Goal: Task Accomplishment & Management: Use online tool/utility

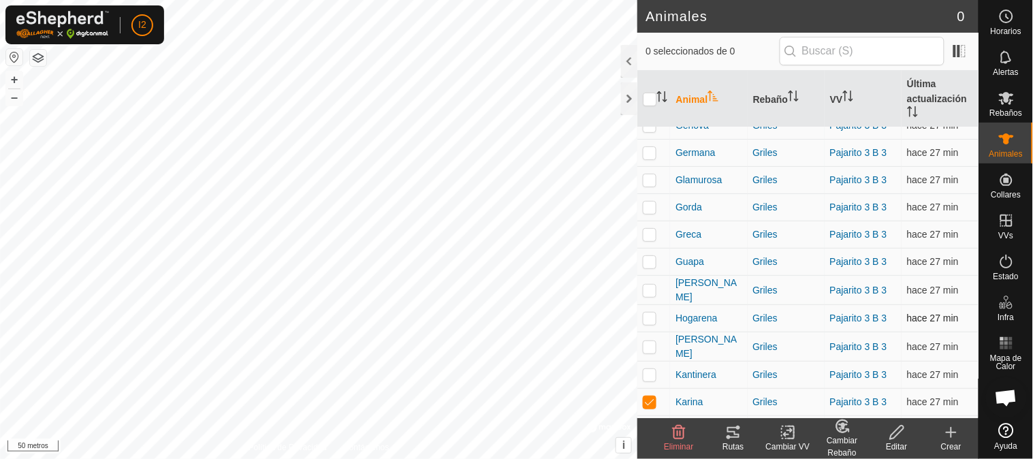
scroll to position [227, 0]
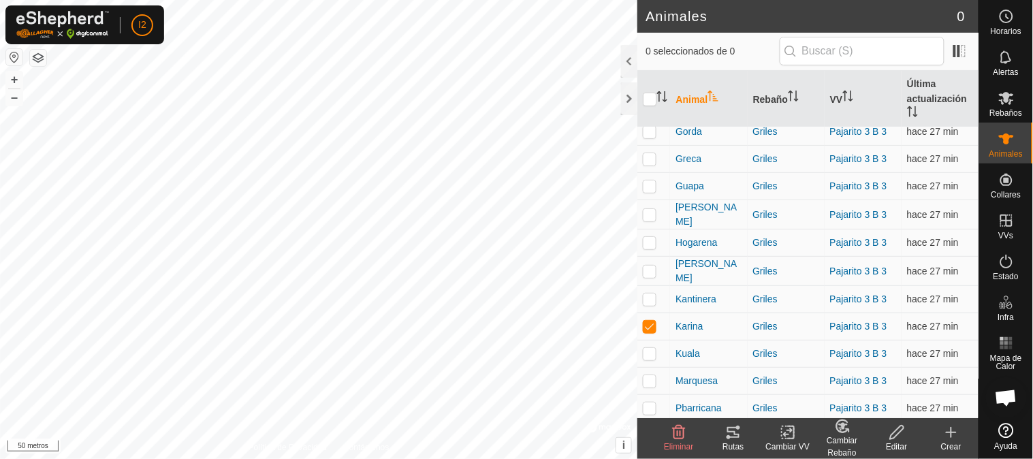
click at [727, 443] on font "Rutas" at bounding box center [732, 447] width 21 height 10
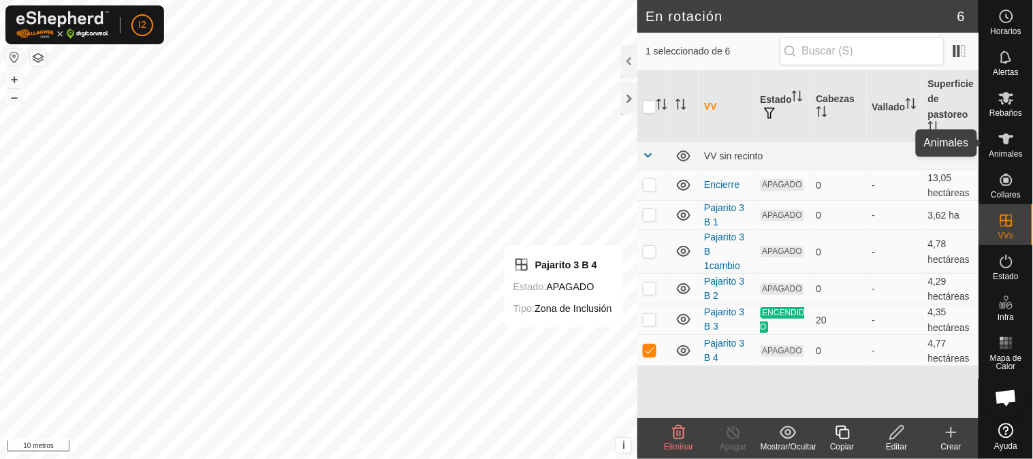
click at [1008, 138] on icon at bounding box center [1006, 138] width 15 height 11
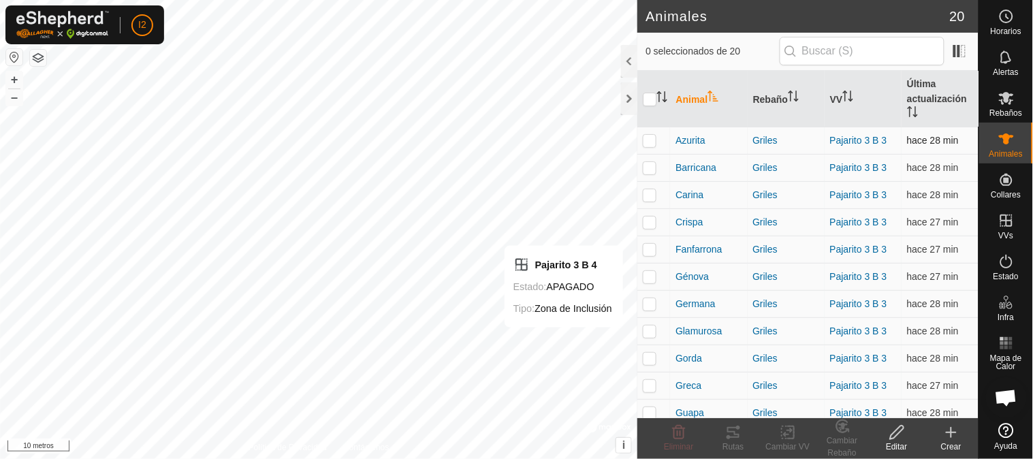
click at [647, 142] on p-checkbox at bounding box center [650, 140] width 14 height 11
checkbox input "true"
click at [649, 359] on p-checkbox at bounding box center [650, 358] width 14 height 11
checkbox input "true"
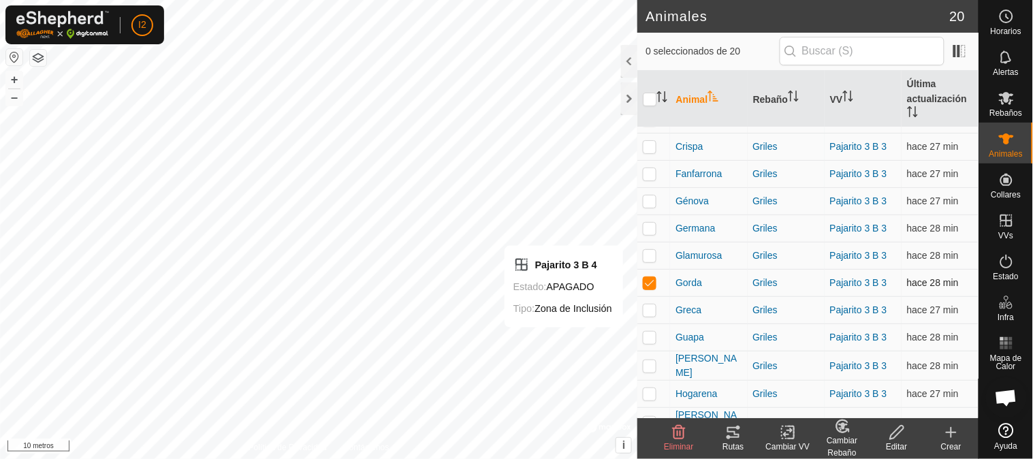
scroll to position [151, 0]
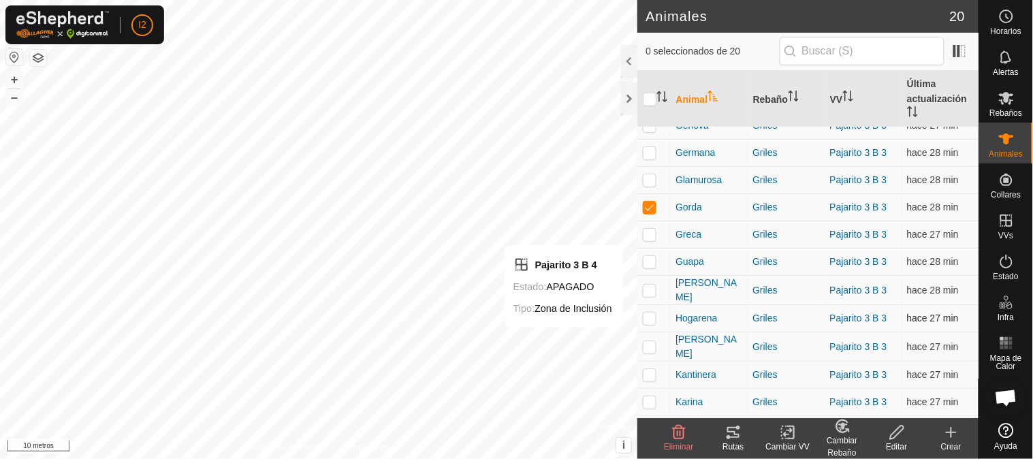
click at [644, 316] on p-checkbox at bounding box center [650, 317] width 14 height 11
checkbox input "true"
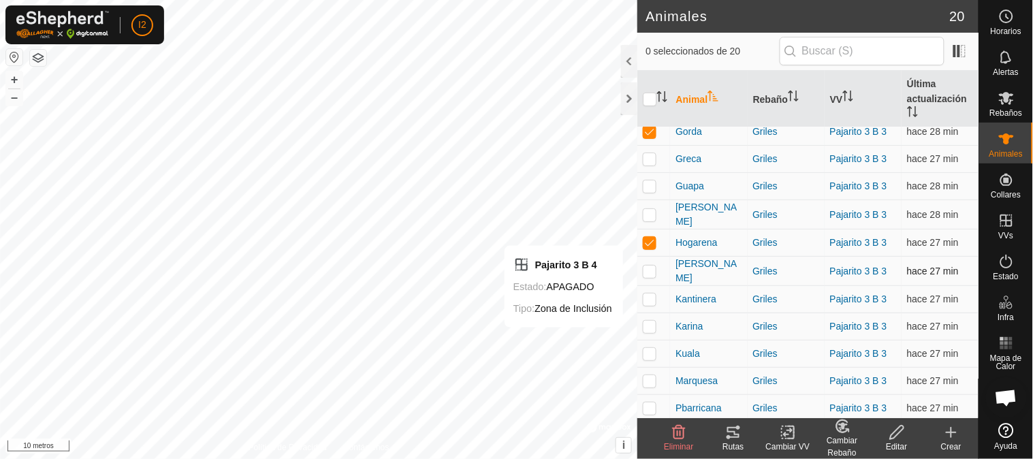
scroll to position [253, 0]
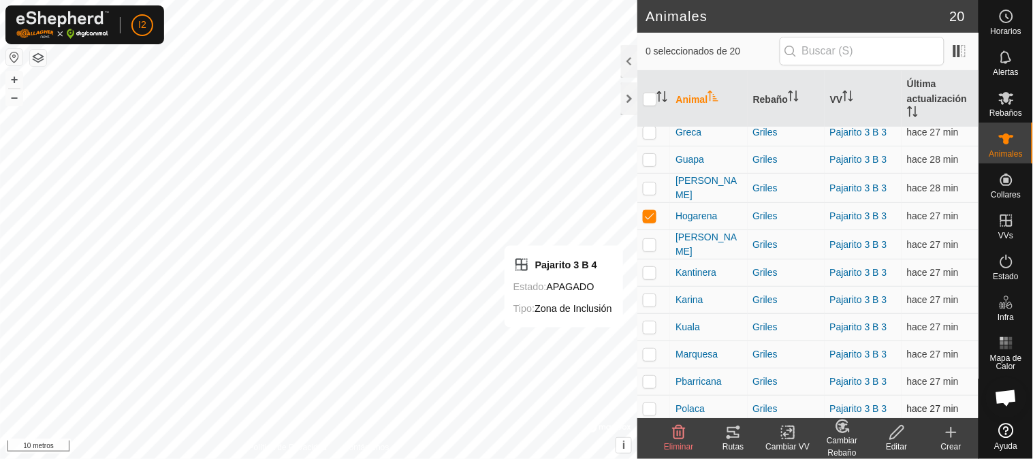
click at [647, 408] on p-checkbox at bounding box center [650, 408] width 14 height 11
checkbox input "true"
click at [732, 434] on icon at bounding box center [733, 432] width 16 height 16
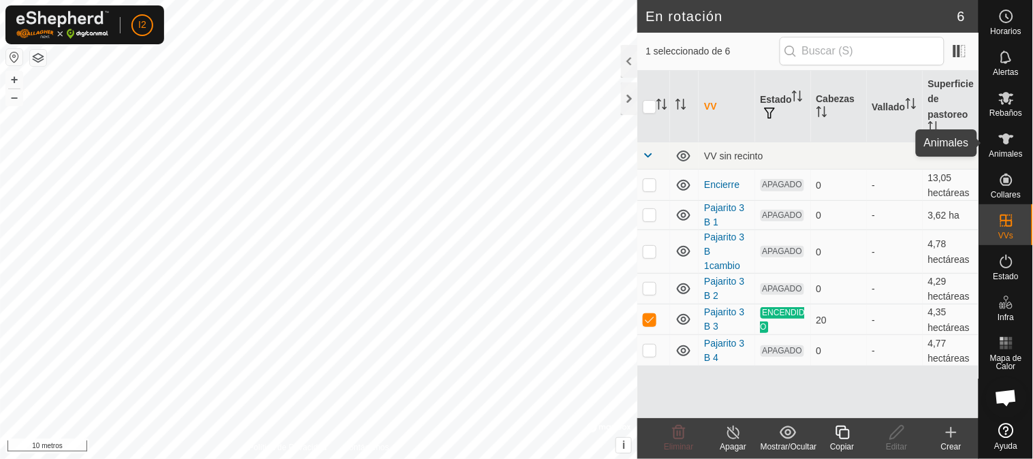
click at [1005, 149] on font "Animales" at bounding box center [1005, 154] width 33 height 10
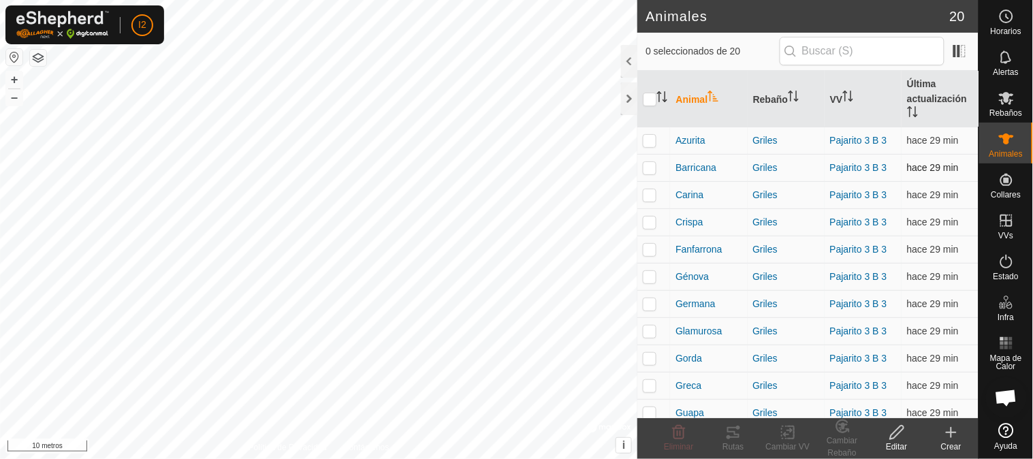
click at [647, 168] on p-checkbox at bounding box center [650, 167] width 14 height 11
checkbox input "true"
click at [733, 447] on font "Rutas" at bounding box center [732, 447] width 21 height 10
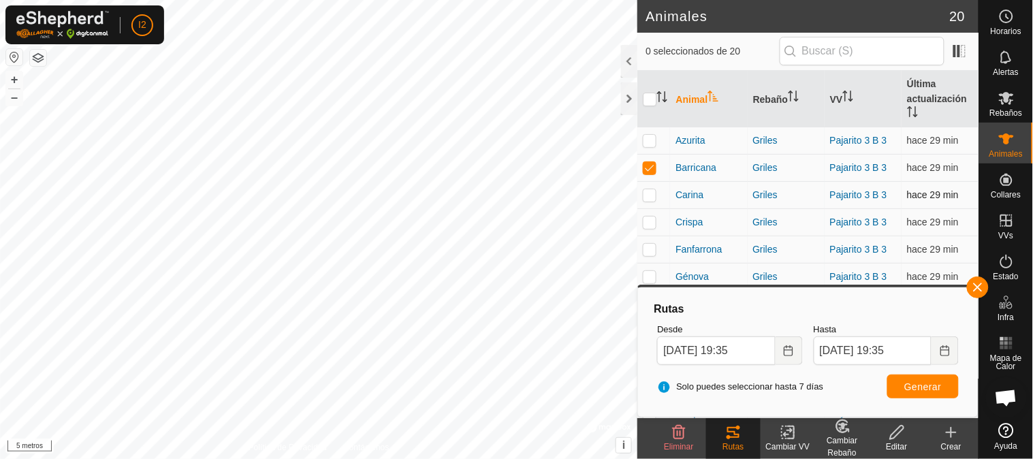
click at [649, 197] on p-checkbox at bounding box center [650, 194] width 14 height 11
checkbox input "true"
click at [644, 219] on p-checkbox at bounding box center [650, 222] width 14 height 11
click at [910, 388] on font "Generar" at bounding box center [922, 386] width 37 height 11
click at [651, 223] on p-checkbox at bounding box center [650, 222] width 14 height 11
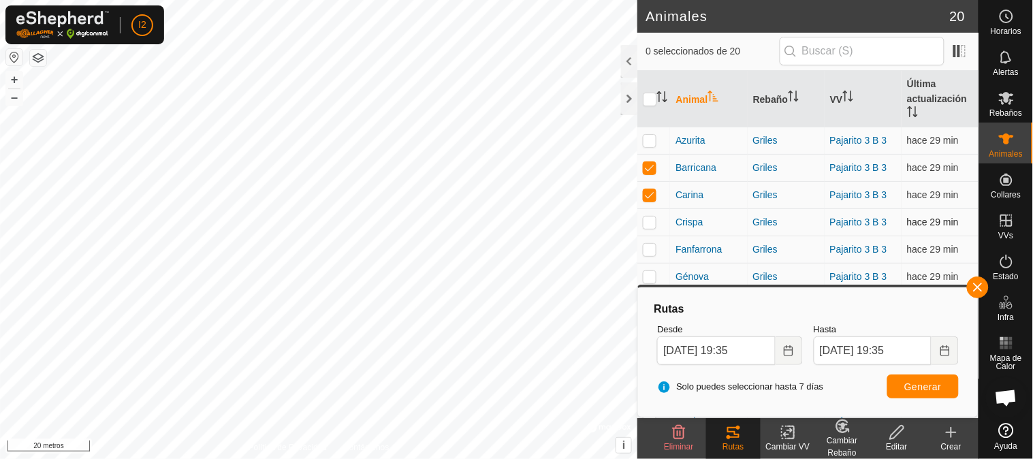
click at [649, 218] on p-checkbox at bounding box center [650, 222] width 14 height 11
checkbox input "true"
click at [906, 383] on font "Generar" at bounding box center [922, 386] width 37 height 11
click at [647, 253] on p-checkbox at bounding box center [650, 249] width 14 height 11
checkbox input "true"
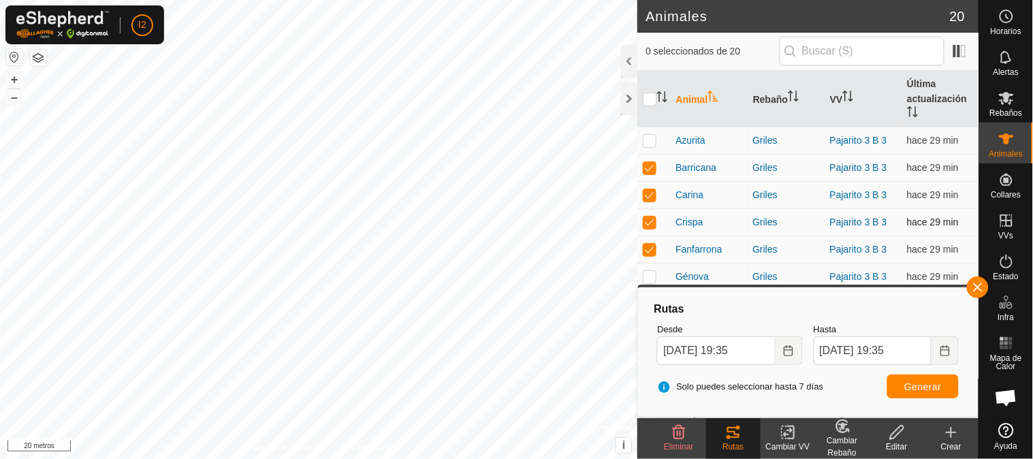
click at [651, 221] on p-checkbox at bounding box center [650, 222] width 14 height 11
checkbox input "false"
click at [650, 191] on p-checkbox at bounding box center [650, 194] width 14 height 11
checkbox input "false"
click at [648, 167] on p-checkbox at bounding box center [650, 167] width 14 height 11
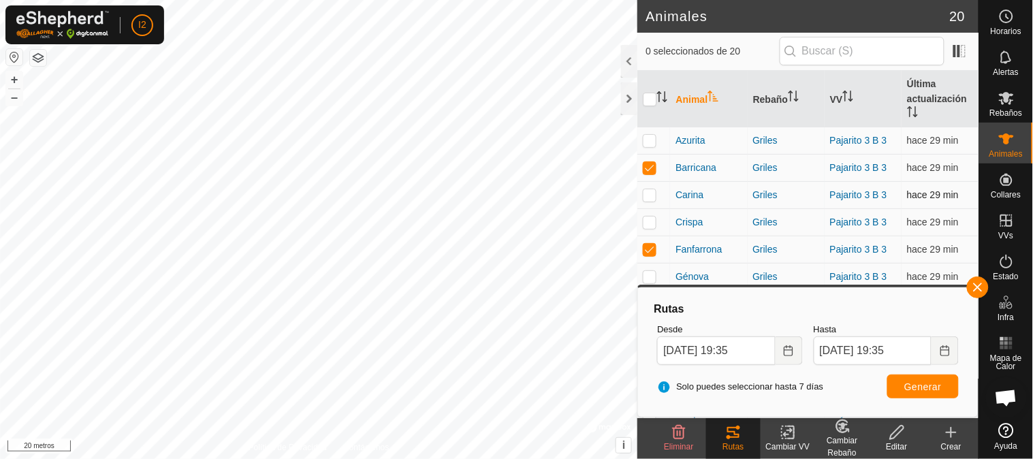
checkbox input "false"
click at [652, 271] on p-checkbox at bounding box center [650, 276] width 14 height 11
checkbox input "true"
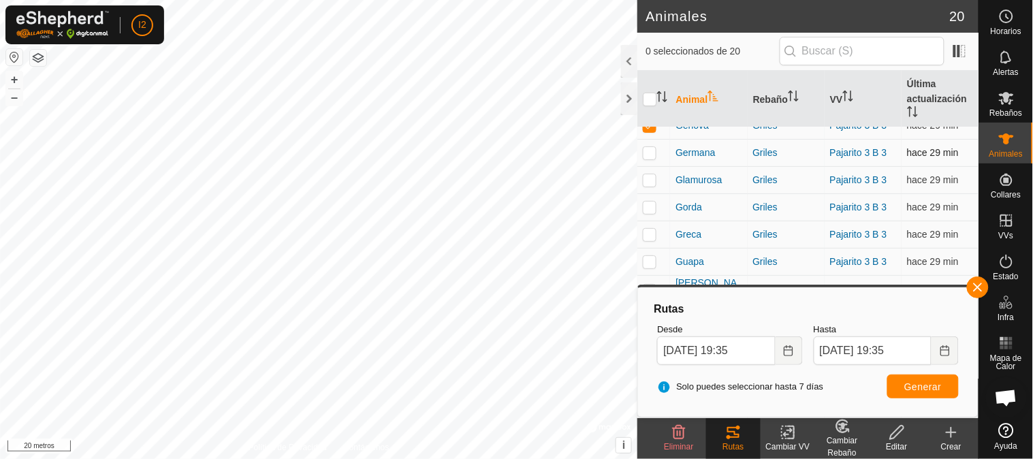
click at [639, 150] on td at bounding box center [653, 153] width 33 height 27
checkbox input "true"
click at [647, 171] on td at bounding box center [653, 180] width 33 height 27
click at [910, 387] on font "Generar" at bounding box center [922, 386] width 37 height 11
click at [649, 182] on p-checkbox at bounding box center [650, 179] width 14 height 11
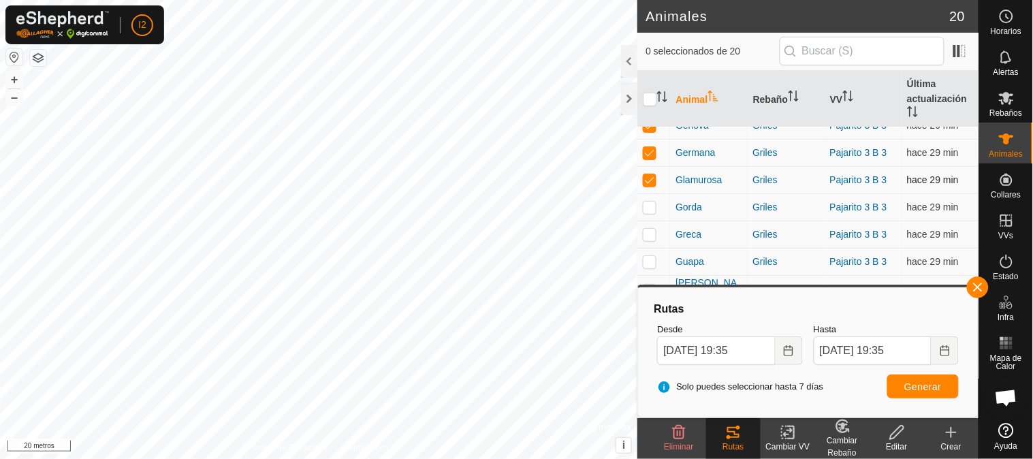
checkbox input "false"
click at [645, 159] on td at bounding box center [653, 153] width 33 height 27
checkbox input "false"
click at [645, 212] on td at bounding box center [653, 207] width 33 height 27
checkbox input "true"
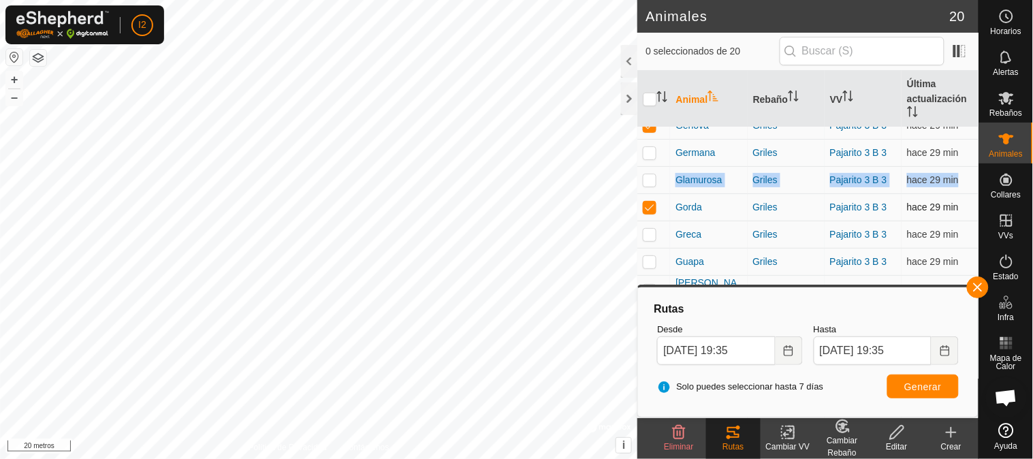
drag, startPoint x: 669, startPoint y: 174, endPoint x: 671, endPoint y: 215, distance: 41.6
click at [671, 215] on tbody "Azurita Griles Pajarito 3 B 3 hace 29 min Barricana Griles Pajarito 3 B 3 hace …" at bounding box center [807, 250] width 341 height 549
click at [668, 178] on td at bounding box center [653, 180] width 33 height 27
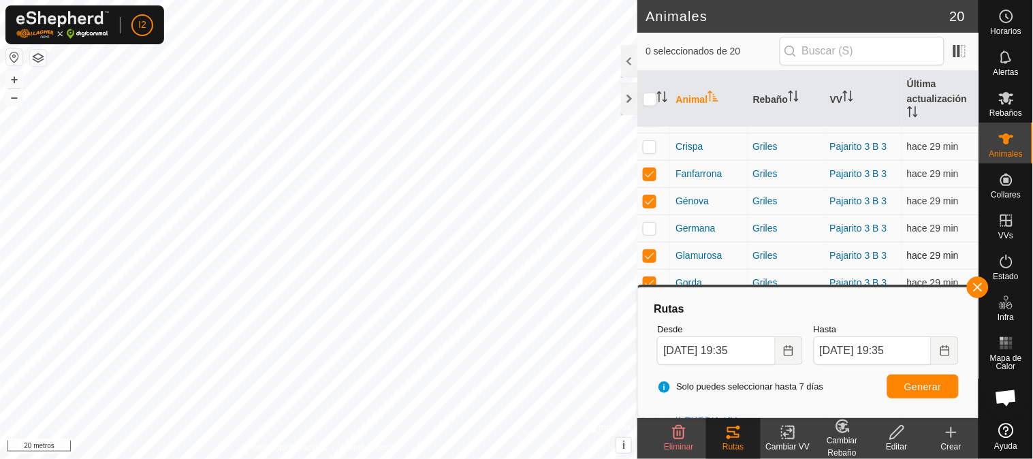
click at [643, 256] on p-checkbox at bounding box center [650, 255] width 14 height 11
checkbox input "false"
click at [650, 202] on p-checkbox at bounding box center [650, 200] width 14 height 11
checkbox input "false"
click at [647, 173] on p-checkbox at bounding box center [650, 173] width 14 height 11
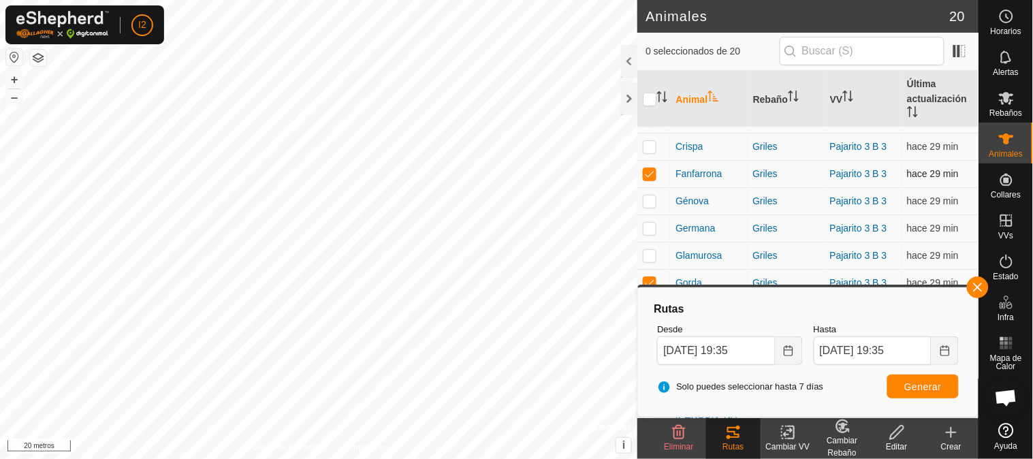
checkbox input "false"
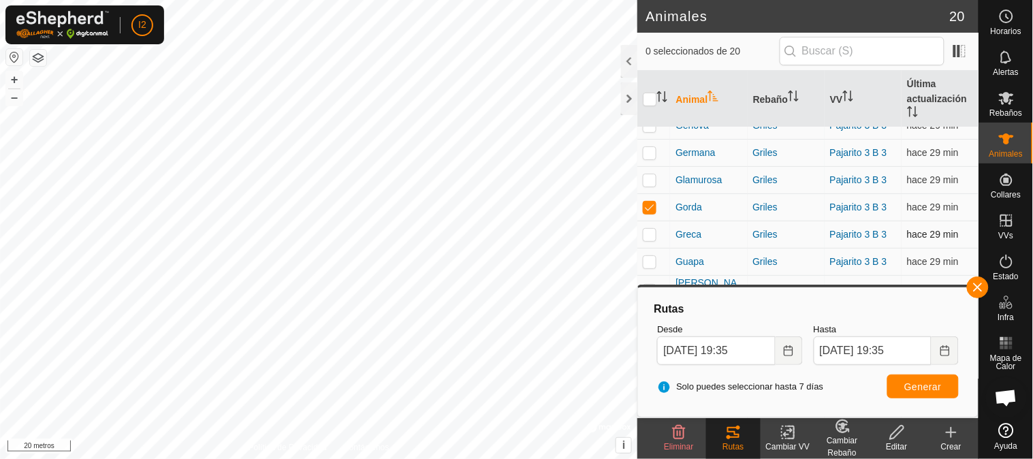
click at [648, 234] on p-checkbox at bounding box center [650, 234] width 14 height 11
checkbox input "true"
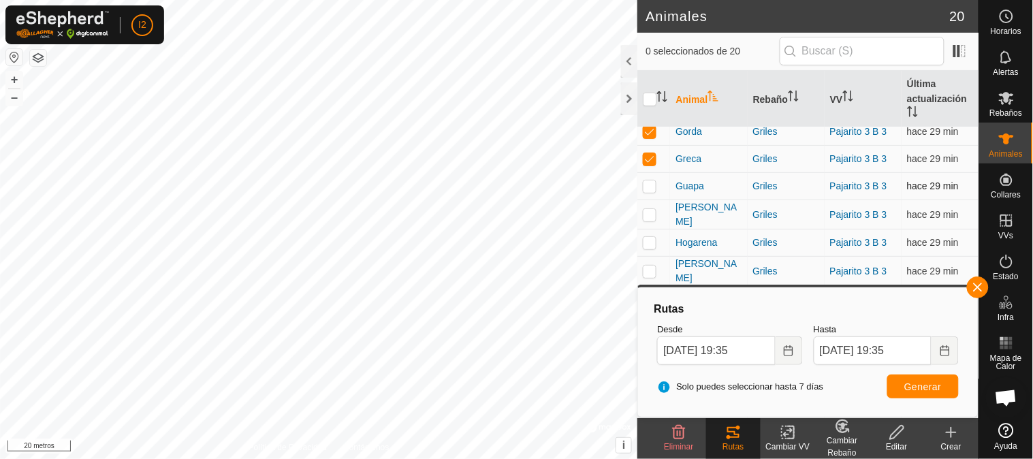
click at [648, 188] on p-checkbox at bounding box center [650, 185] width 14 height 11
click at [900, 381] on button "Generar" at bounding box center [922, 386] width 71 height 24
click at [655, 186] on p-checkbox at bounding box center [650, 185] width 14 height 11
checkbox input "false"
click at [645, 155] on p-checkbox at bounding box center [650, 158] width 14 height 11
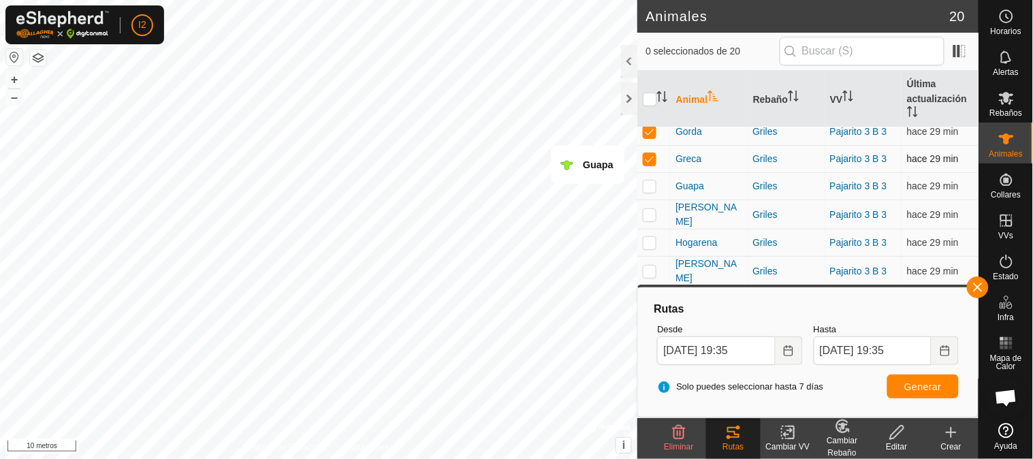
checkbox input "false"
drag, startPoint x: 645, startPoint y: 133, endPoint x: 660, endPoint y: 152, distance: 24.7
click at [645, 131] on p-checkbox at bounding box center [650, 131] width 14 height 11
checkbox input "false"
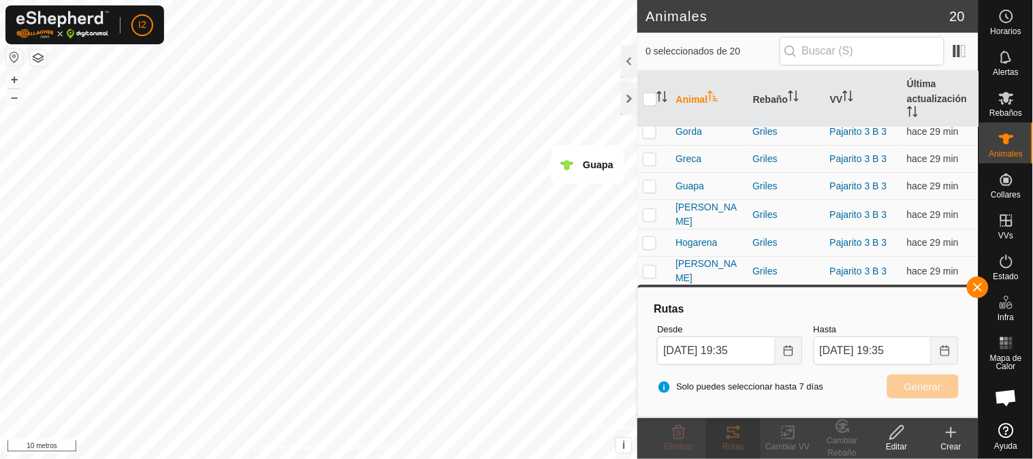
scroll to position [253, 0]
click at [650, 185] on p-checkbox at bounding box center [650, 187] width 14 height 11
checkbox input "true"
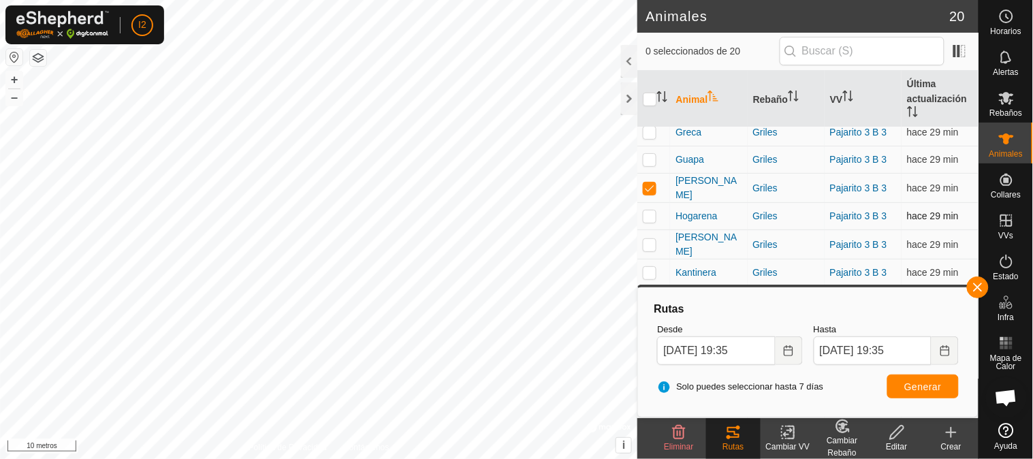
click at [647, 216] on p-checkbox at bounding box center [650, 215] width 14 height 11
checkbox input "true"
click at [648, 241] on p-checkbox at bounding box center [650, 244] width 14 height 11
checkbox input "true"
click at [647, 270] on p-checkbox at bounding box center [650, 272] width 14 height 11
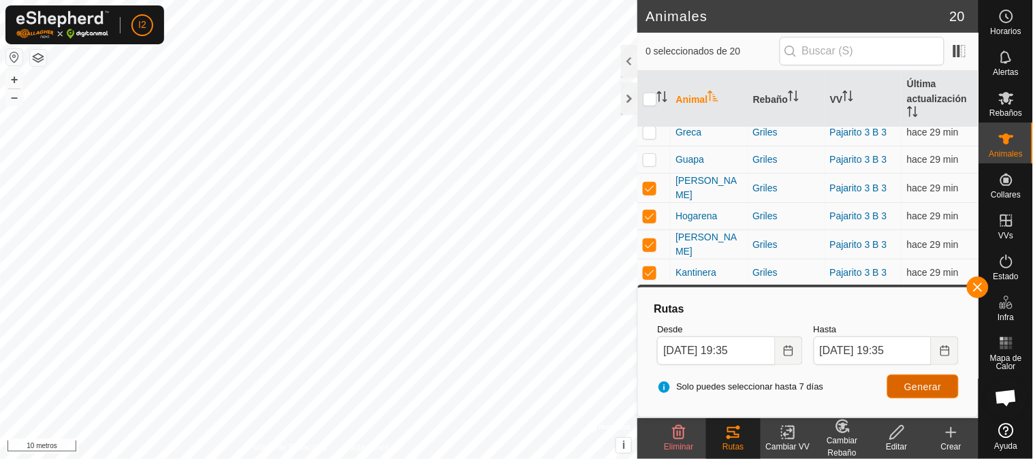
click at [914, 385] on font "Generar" at bounding box center [922, 386] width 37 height 11
click at [651, 261] on td at bounding box center [653, 272] width 33 height 27
checkbox input "false"
click at [652, 242] on p-checkbox at bounding box center [650, 244] width 14 height 11
checkbox input "false"
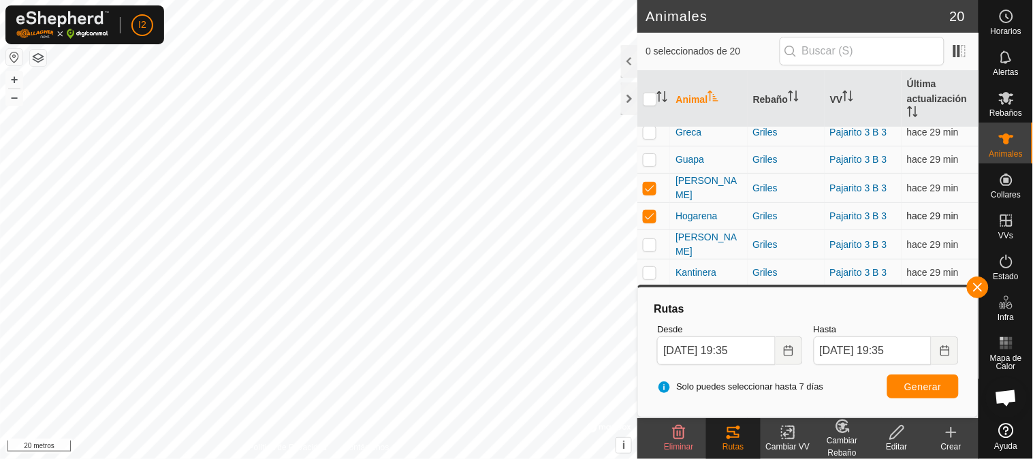
click at [650, 215] on p-checkbox at bounding box center [650, 215] width 14 height 11
checkbox input "false"
click at [651, 182] on p-checkbox at bounding box center [650, 187] width 14 height 11
checkbox input "false"
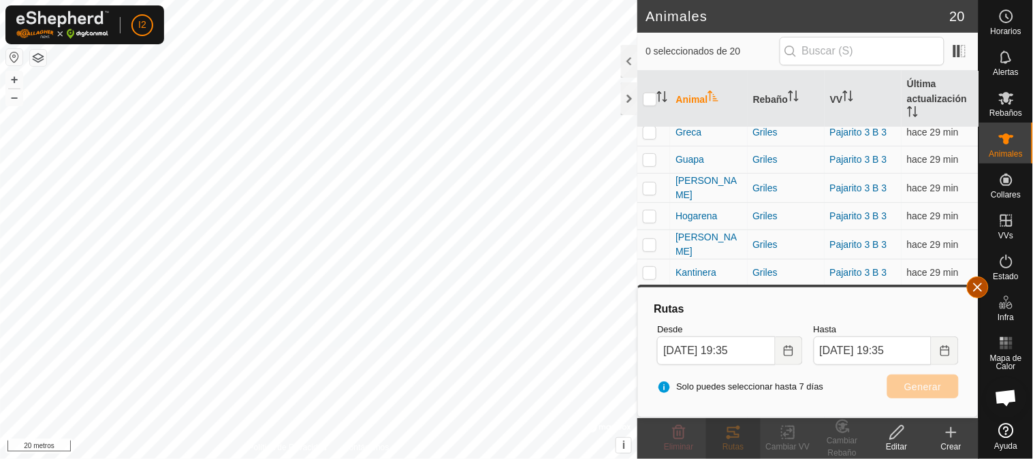
click at [974, 289] on button "button" at bounding box center [978, 287] width 22 height 22
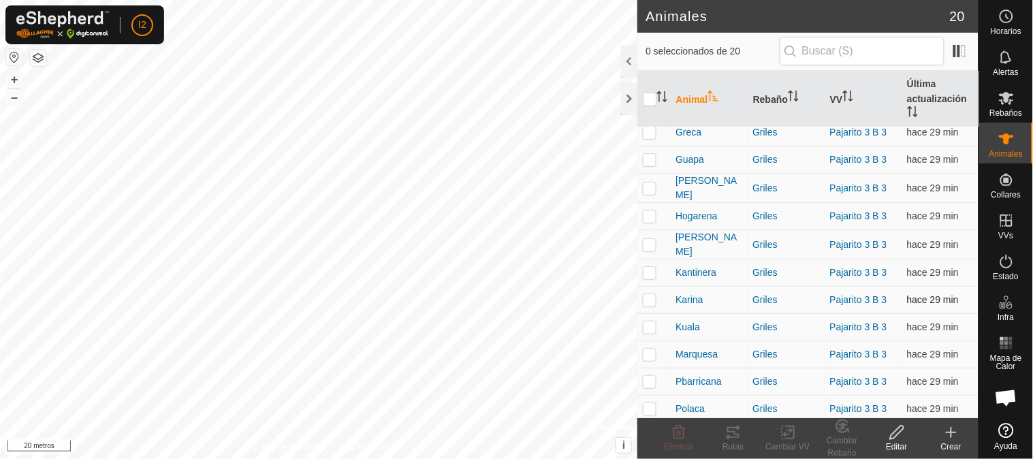
click at [647, 295] on p-checkbox at bounding box center [650, 299] width 14 height 11
checkbox input "true"
click at [647, 329] on td at bounding box center [653, 327] width 33 height 27
checkbox input "true"
click at [654, 350] on p-checkbox at bounding box center [650, 354] width 14 height 11
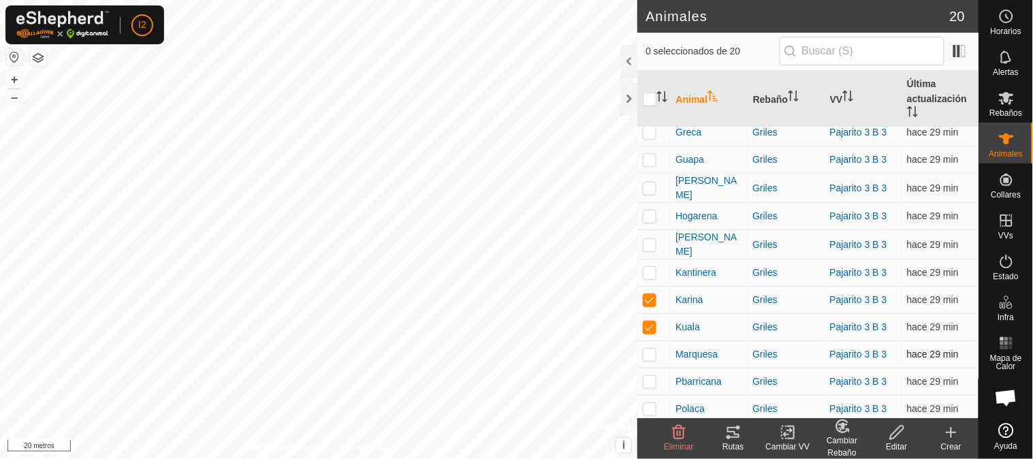
checkbox input "true"
click at [657, 379] on td at bounding box center [653, 381] width 33 height 27
checkbox input "true"
click at [652, 403] on p-checkbox at bounding box center [650, 408] width 14 height 11
checkbox input "true"
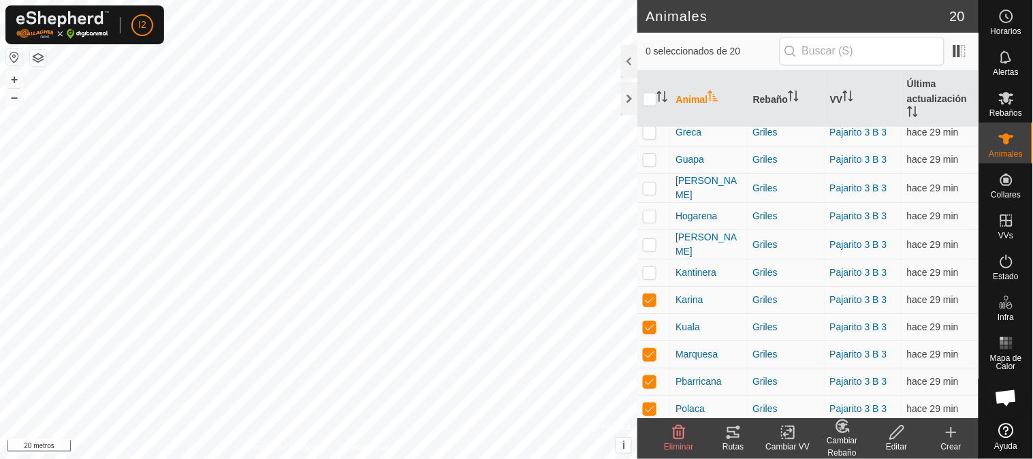
click at [726, 442] on font "Rutas" at bounding box center [732, 447] width 21 height 10
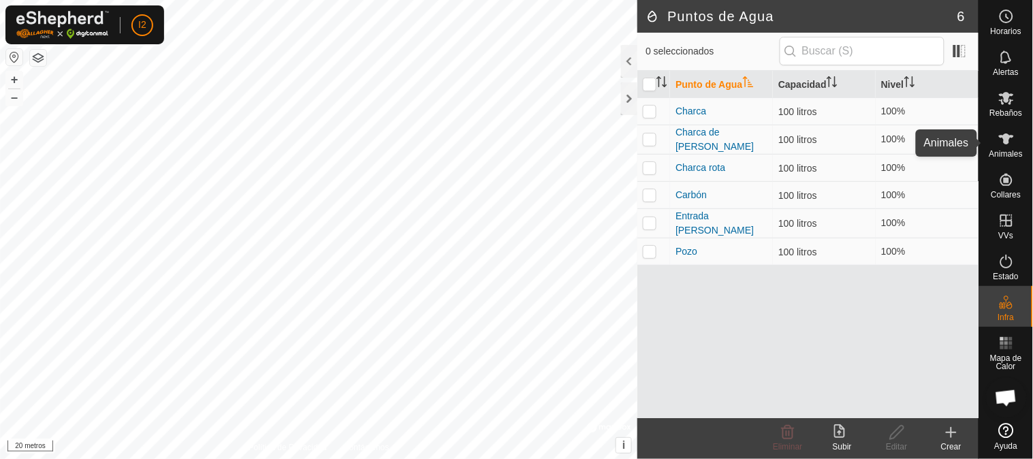
click at [1004, 144] on icon at bounding box center [1006, 139] width 16 height 16
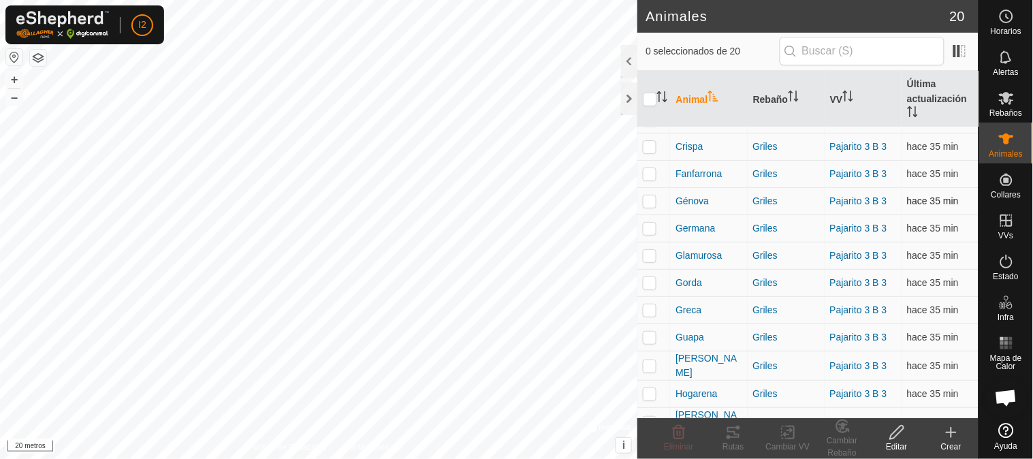
scroll to position [151, 0]
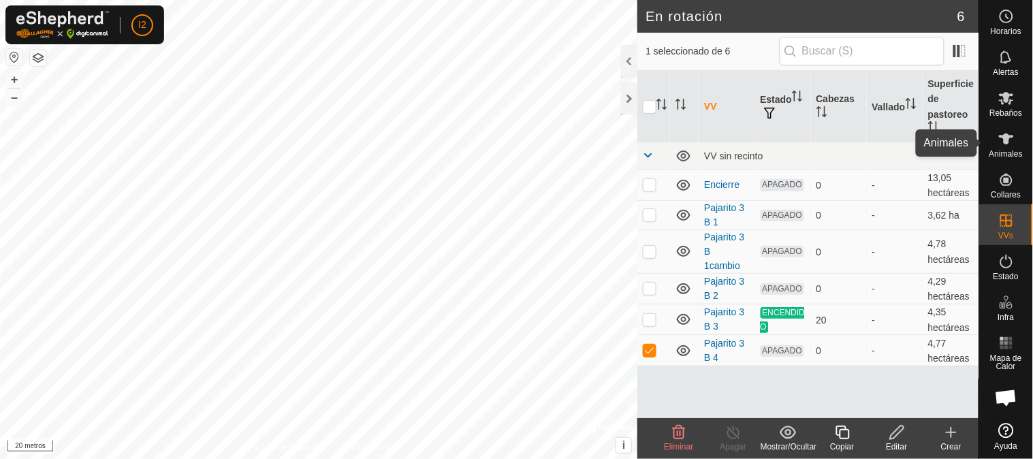
click at [1018, 143] on es-animals-svg-icon at bounding box center [1006, 139] width 25 height 22
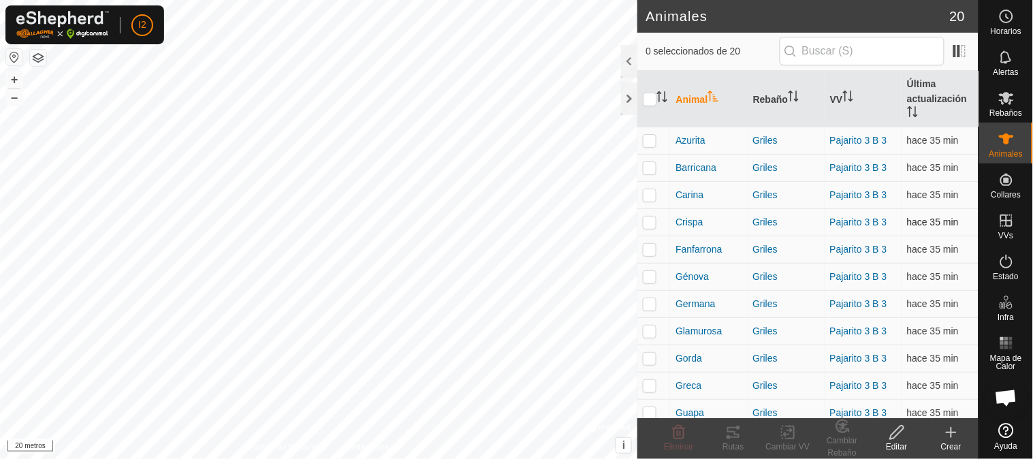
scroll to position [253, 0]
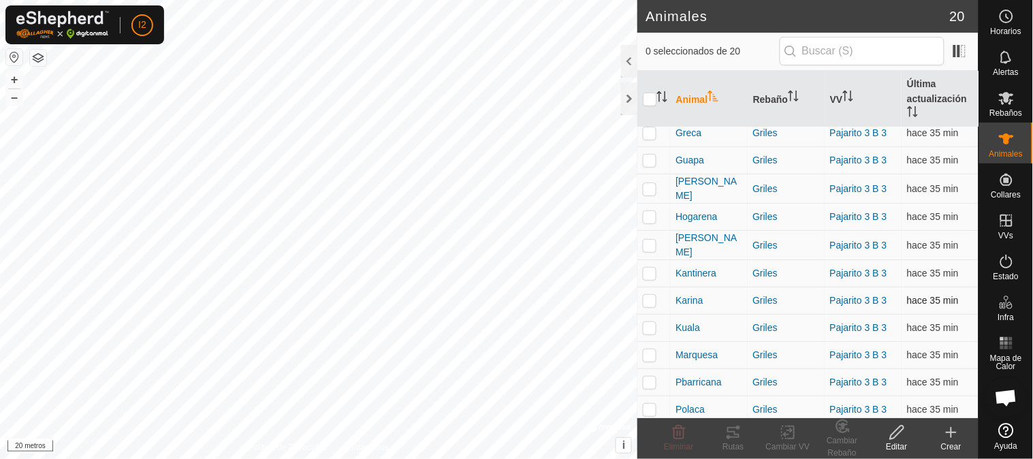
click at [645, 300] on p-checkbox at bounding box center [650, 300] width 14 height 11
checkbox input "true"
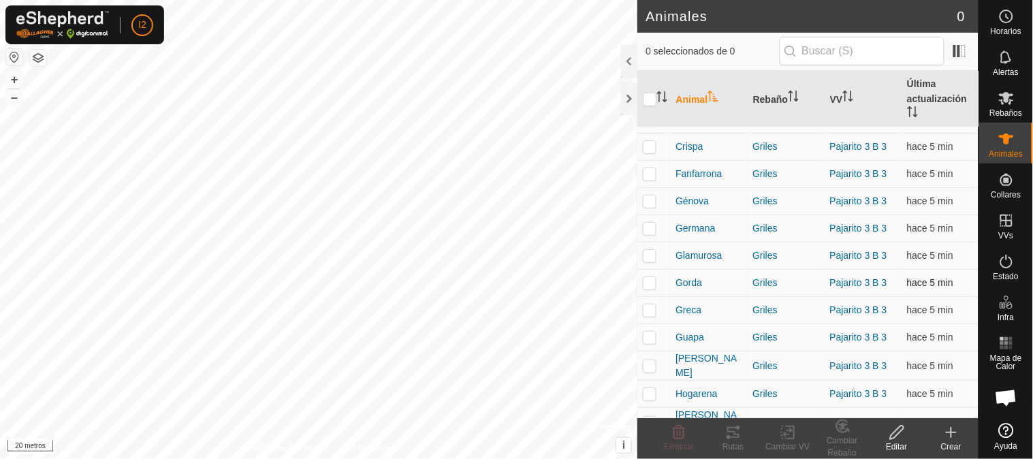
scroll to position [227, 0]
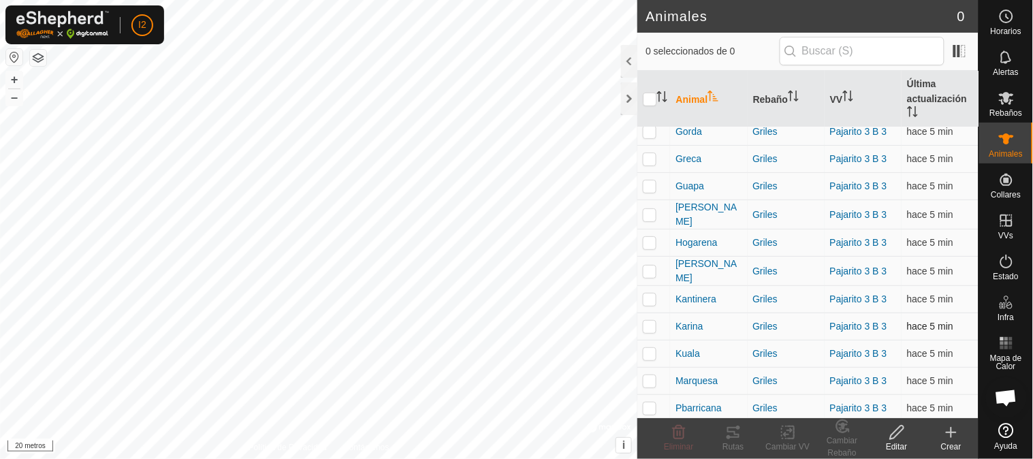
click at [647, 322] on p-checkbox at bounding box center [650, 326] width 14 height 11
checkbox input "true"
click at [743, 438] on tracks-svg-icon at bounding box center [733, 432] width 54 height 16
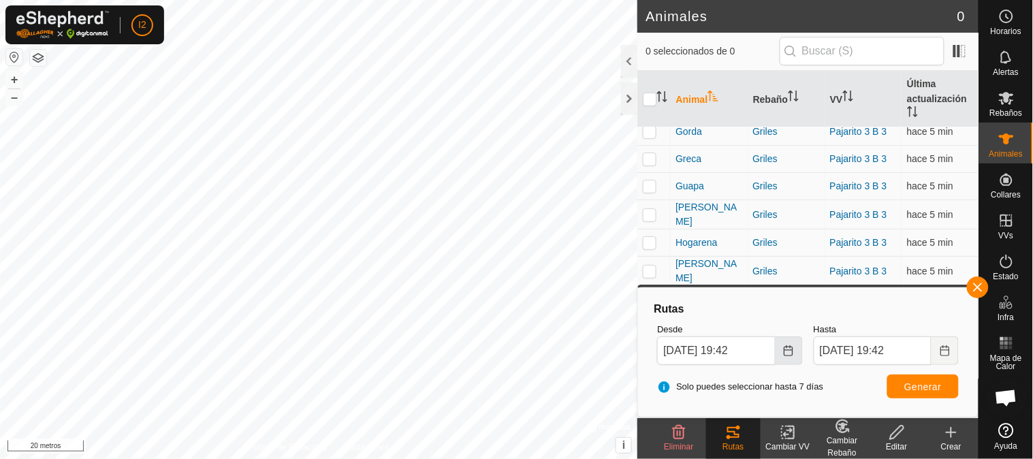
click at [793, 356] on button "Elija fecha" at bounding box center [788, 350] width 27 height 29
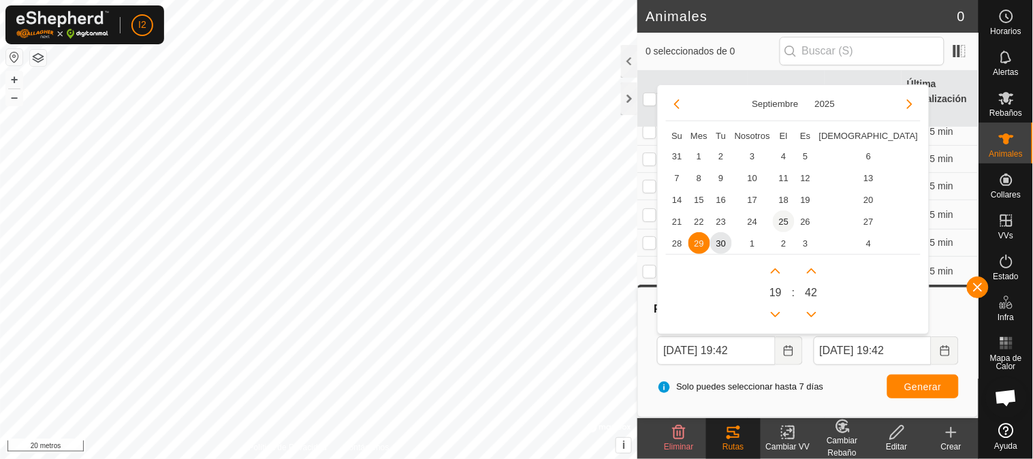
click at [781, 220] on span "25" at bounding box center [784, 221] width 22 height 22
type input "25 Sep, 2025 19:42"
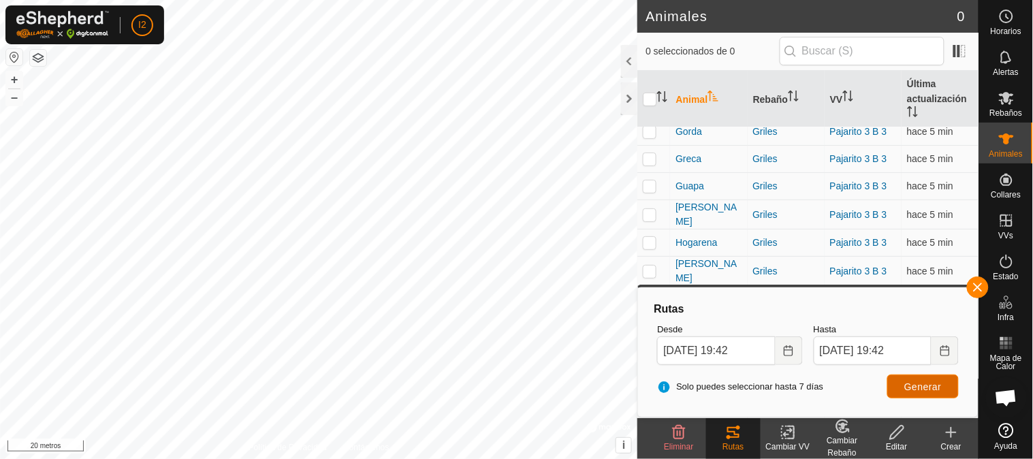
click at [902, 386] on button "Generar" at bounding box center [922, 386] width 71 height 24
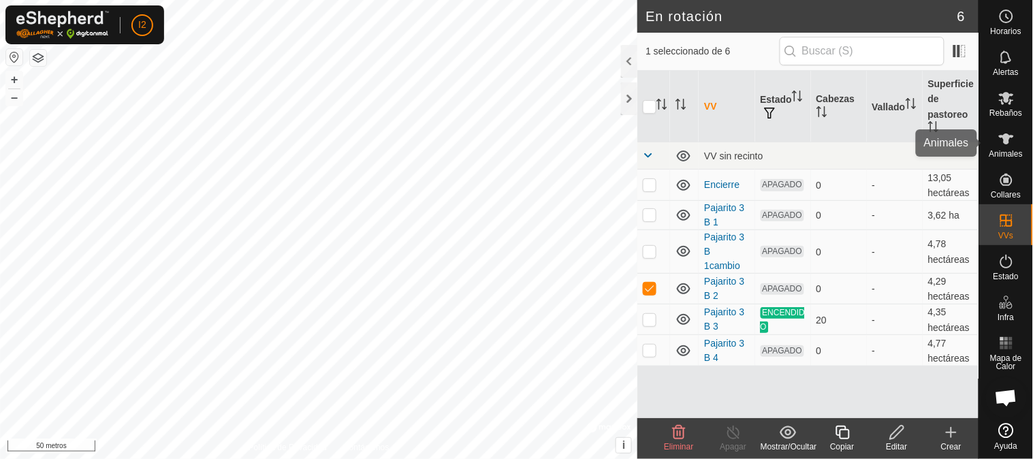
click at [1008, 150] on font "Animales" at bounding box center [1005, 154] width 33 height 10
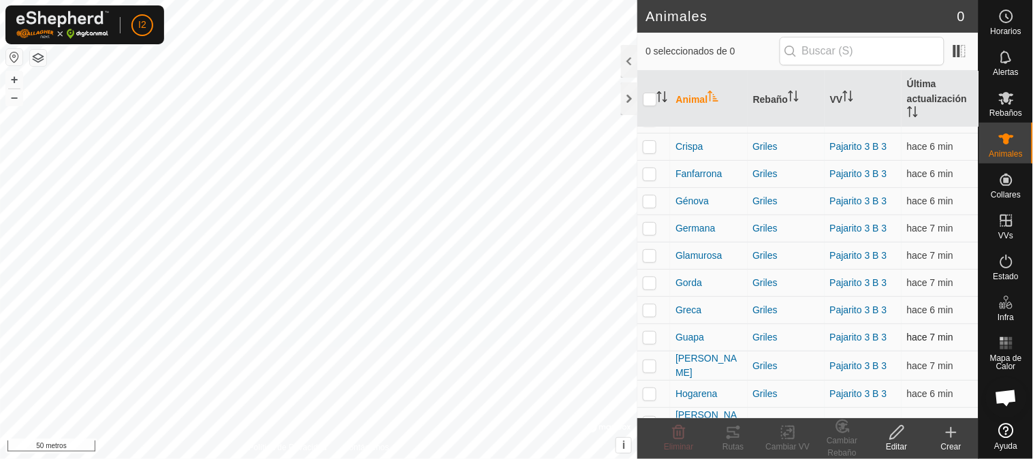
scroll to position [227, 0]
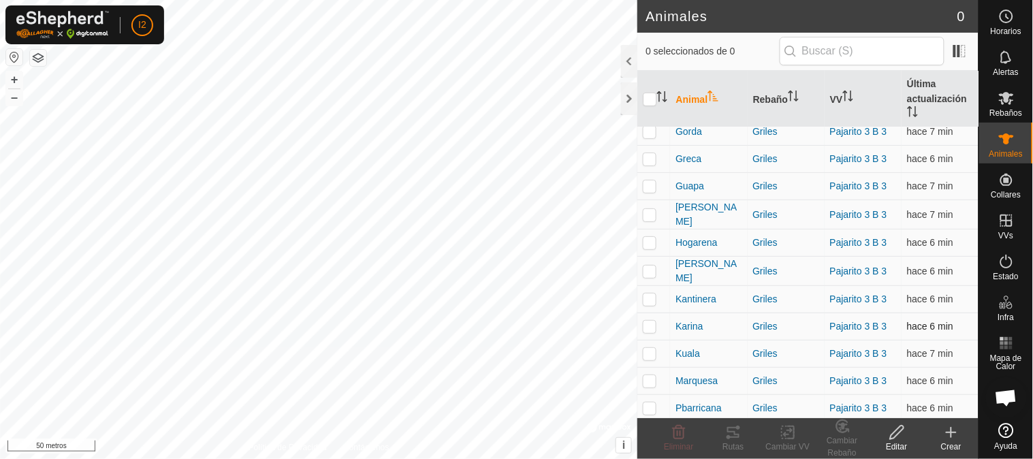
click at [655, 322] on p-checkbox at bounding box center [650, 326] width 14 height 11
checkbox input "true"
click at [730, 434] on icon at bounding box center [733, 432] width 16 height 16
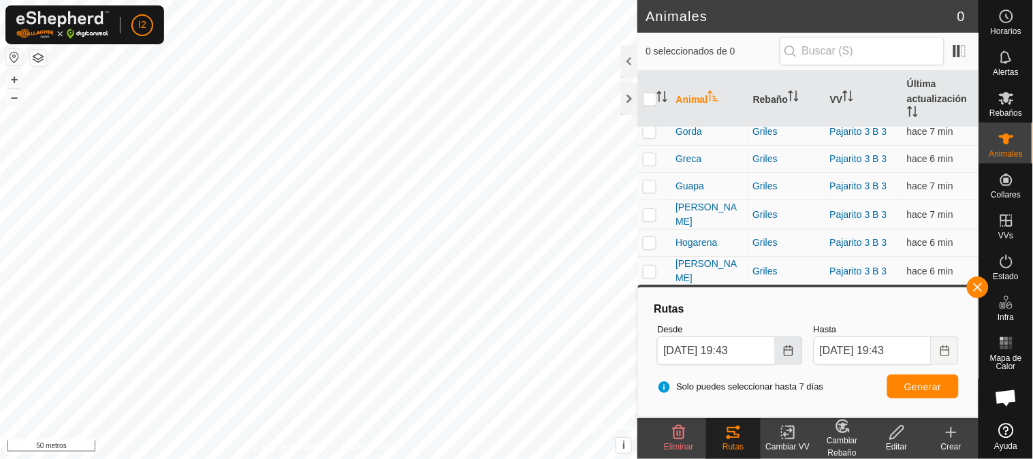
click at [786, 347] on icon "Elija fecha" at bounding box center [788, 350] width 11 height 11
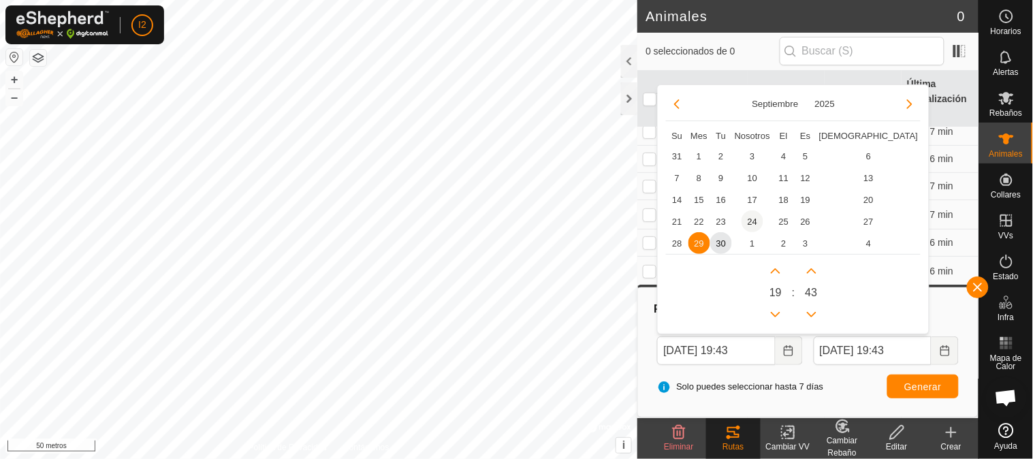
click at [757, 218] on font "24" at bounding box center [753, 222] width 10 height 10
type input "24 Sep, 2025 19:43"
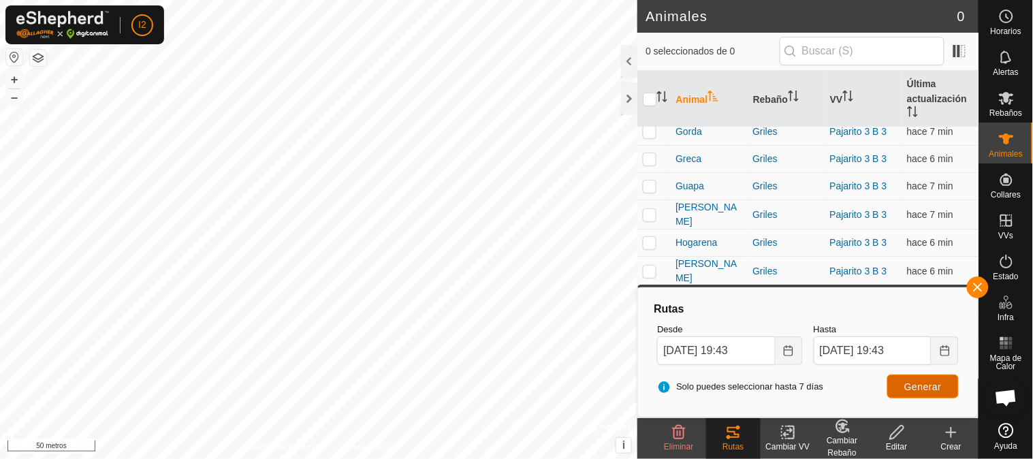
click at [914, 387] on font "Generar" at bounding box center [922, 386] width 37 height 11
click at [972, 284] on span "button" at bounding box center [977, 287] width 11 height 11
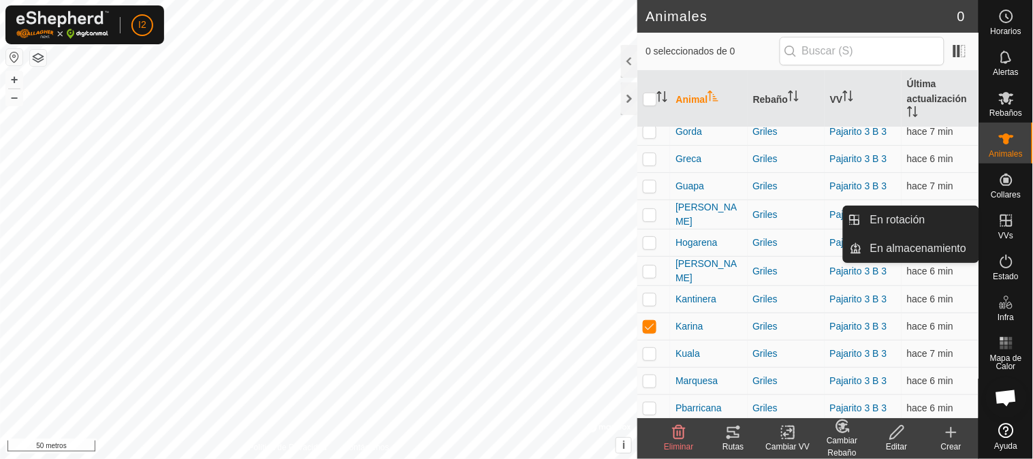
click at [1006, 223] on icon at bounding box center [1006, 220] width 12 height 12
click at [902, 252] on font "En almacenamiento" at bounding box center [918, 248] width 96 height 12
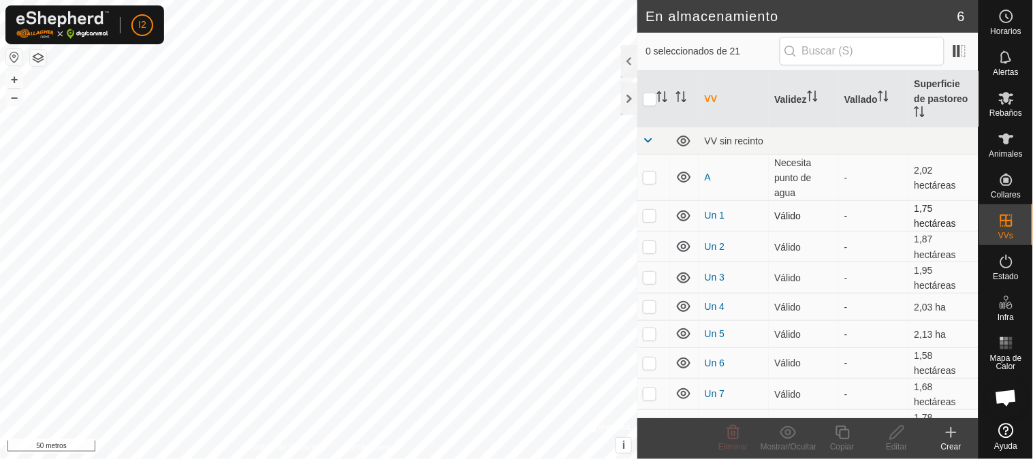
click at [651, 213] on p-checkbox at bounding box center [650, 215] width 14 height 11
click at [684, 213] on icon at bounding box center [683, 216] width 16 height 16
click at [647, 210] on p-checkbox at bounding box center [650, 215] width 14 height 11
checkbox input "false"
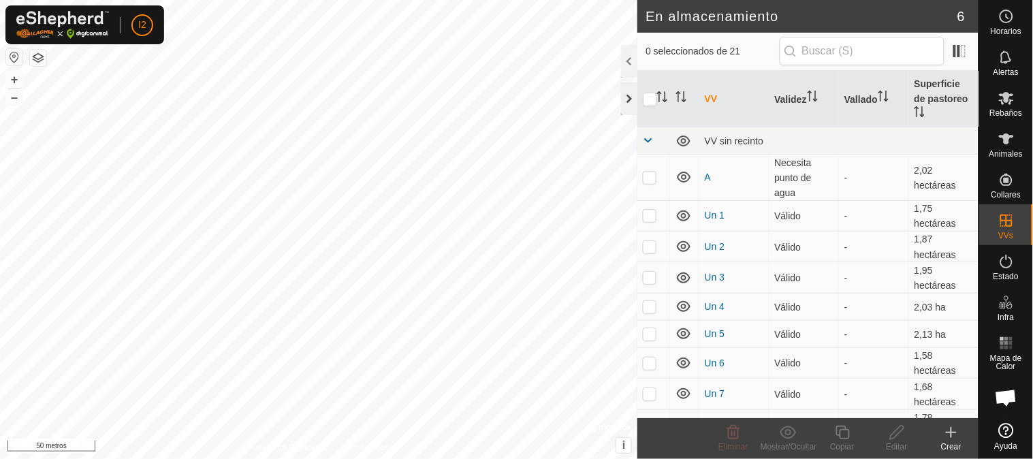
click at [631, 100] on div at bounding box center [629, 98] width 16 height 33
